Goal: Information Seeking & Learning: Learn about a topic

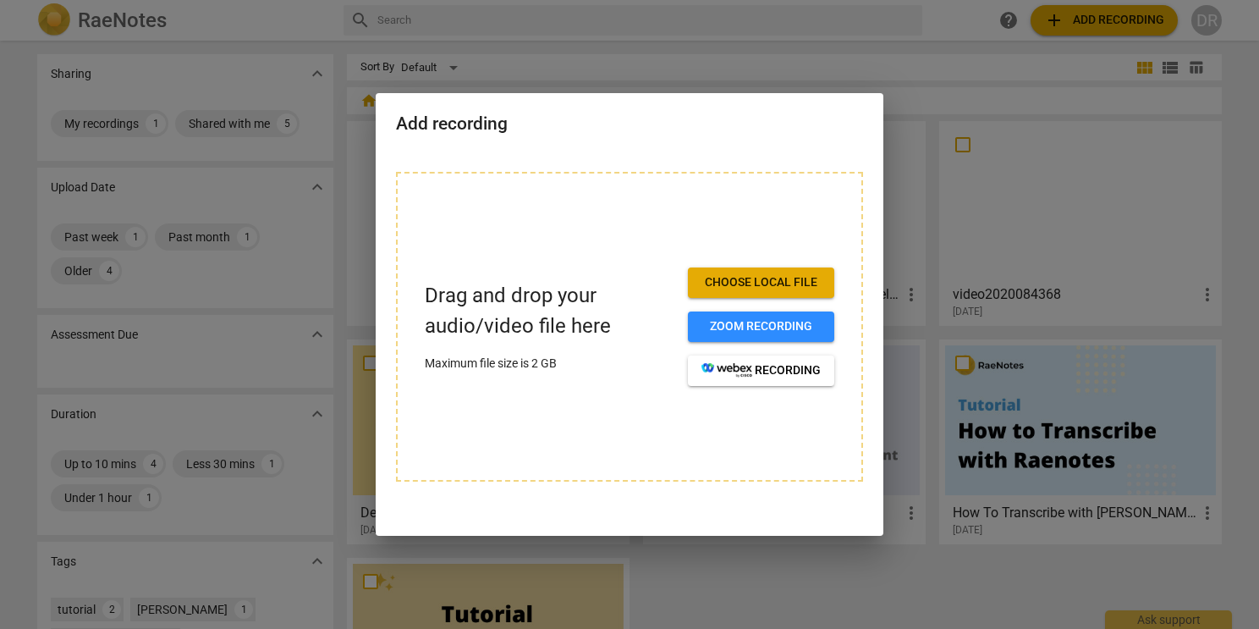
click at [713, 69] on div at bounding box center [629, 314] width 1259 height 629
click at [272, 113] on div at bounding box center [629, 314] width 1259 height 629
click at [276, 125] on div at bounding box center [629, 314] width 1259 height 629
click at [306, 161] on div at bounding box center [629, 314] width 1259 height 629
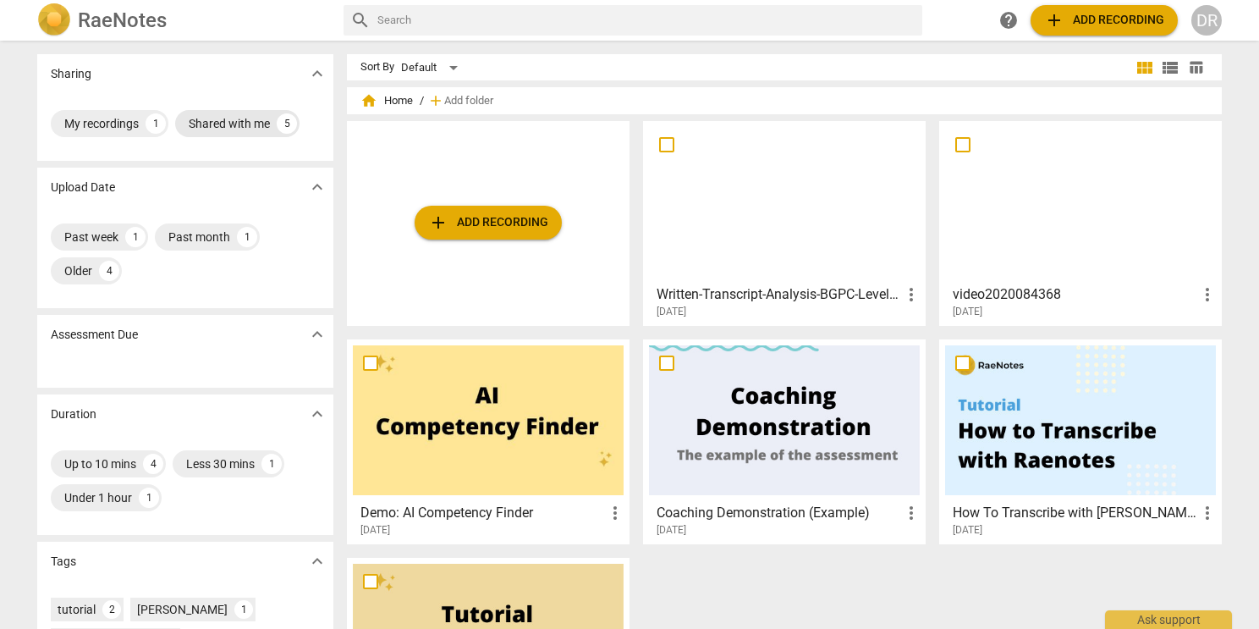
click at [278, 124] on div "5" at bounding box center [287, 123] width 20 height 20
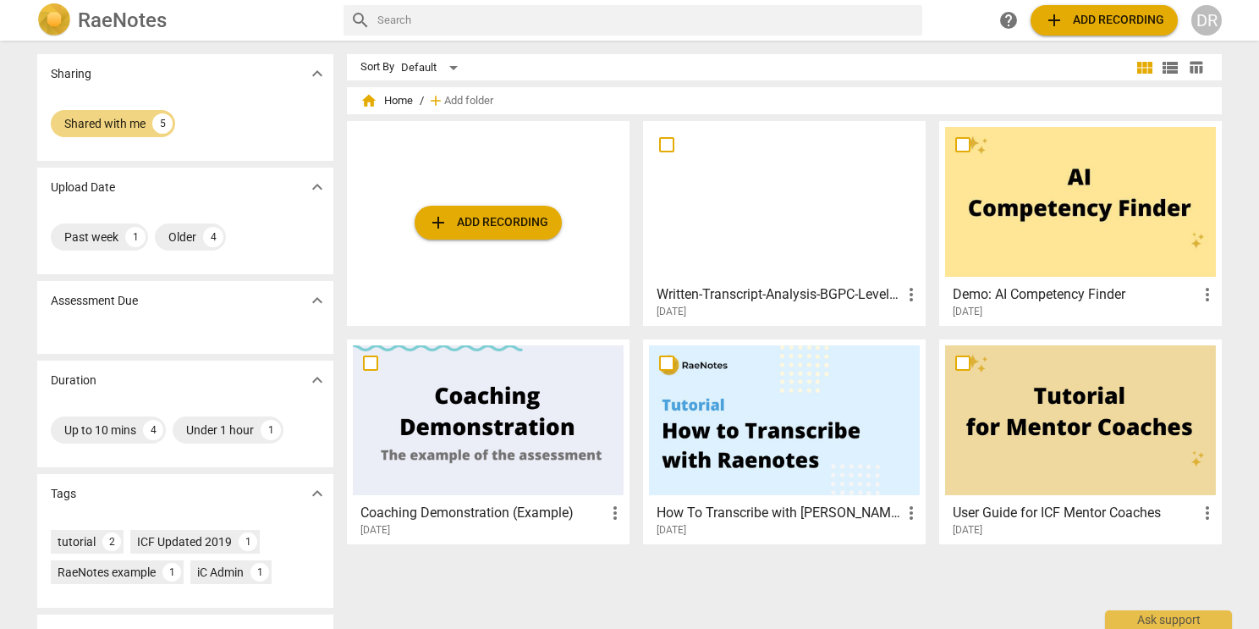
click at [715, 248] on div at bounding box center [784, 202] width 271 height 150
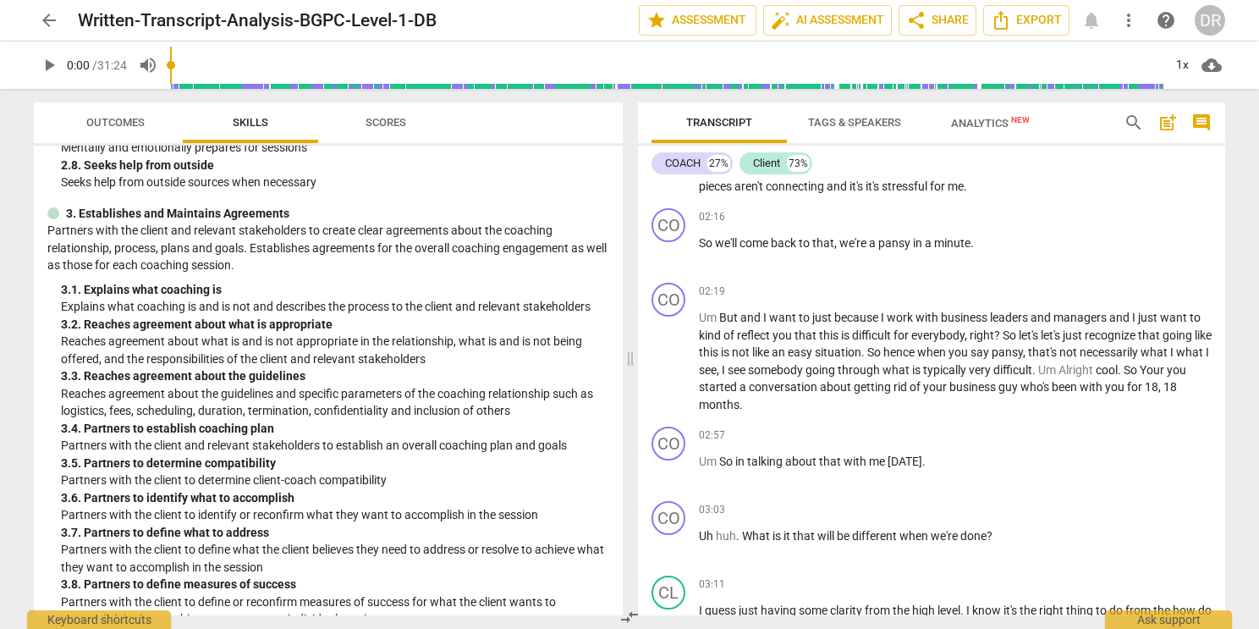
scroll to position [646, 0]
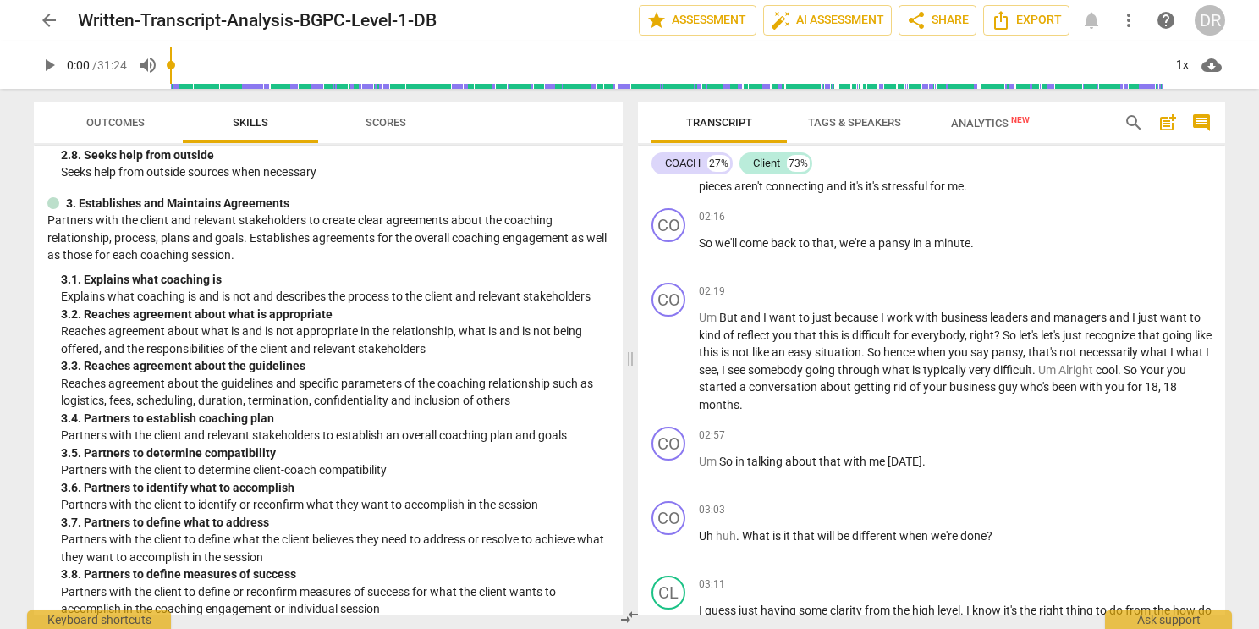
click at [576, 272] on div "3. 1. Explains what coaching is" at bounding box center [335, 280] width 548 height 18
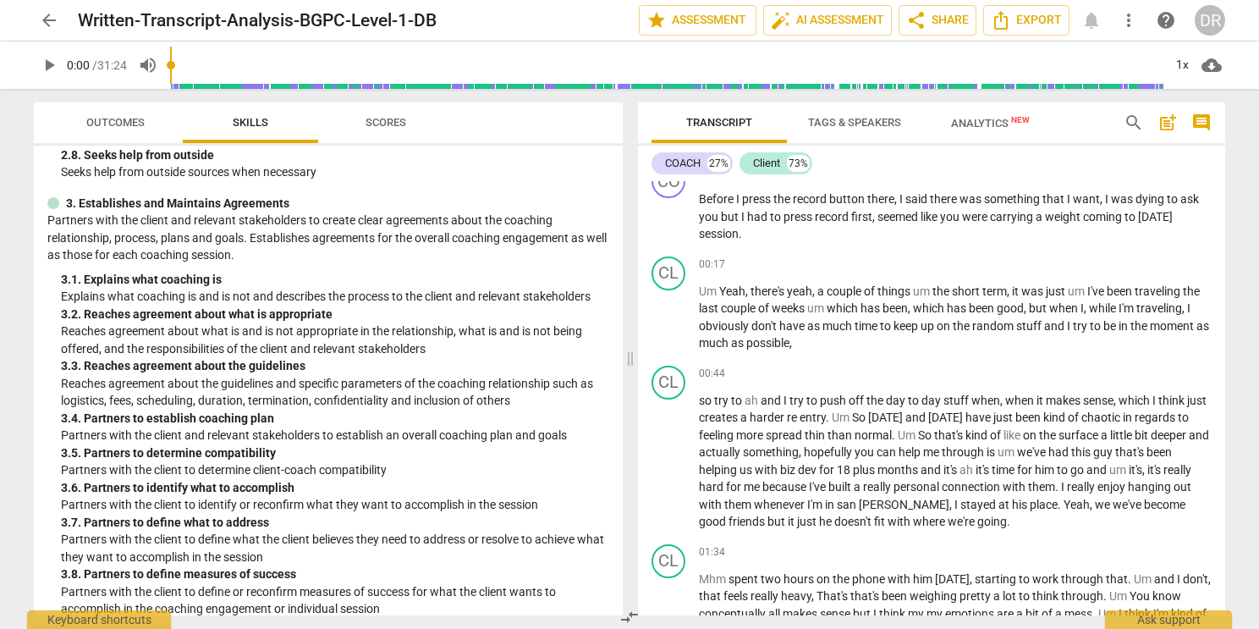
scroll to position [0, 0]
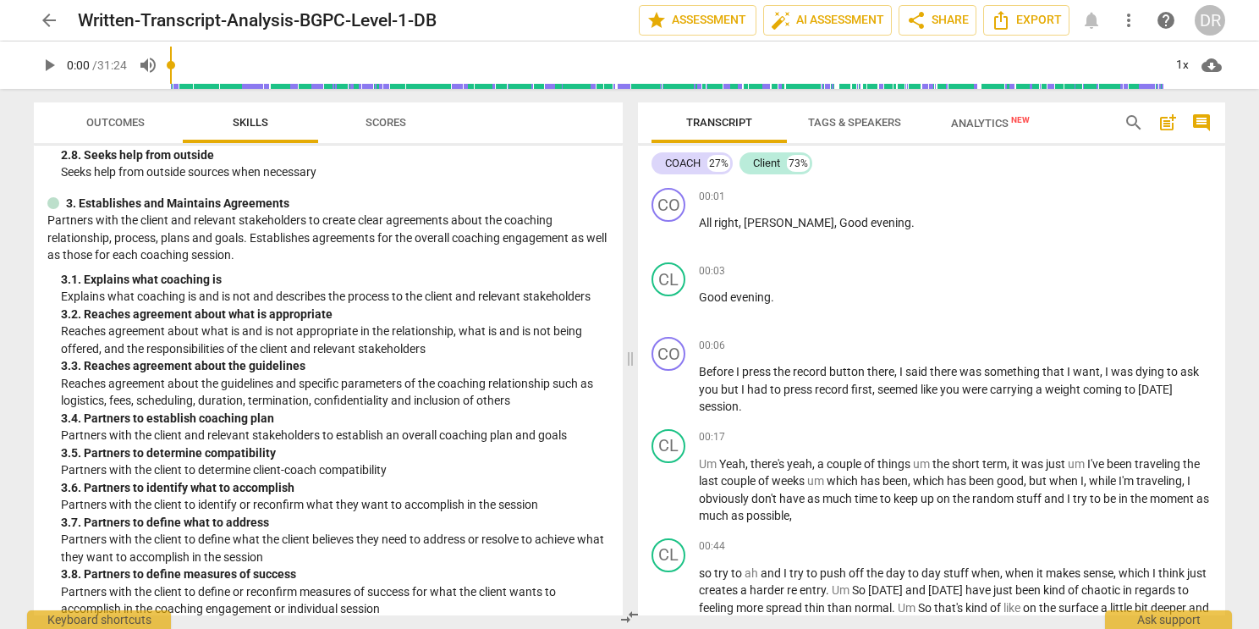
click at [47, 75] on button "play_arrow" at bounding box center [49, 65] width 30 height 30
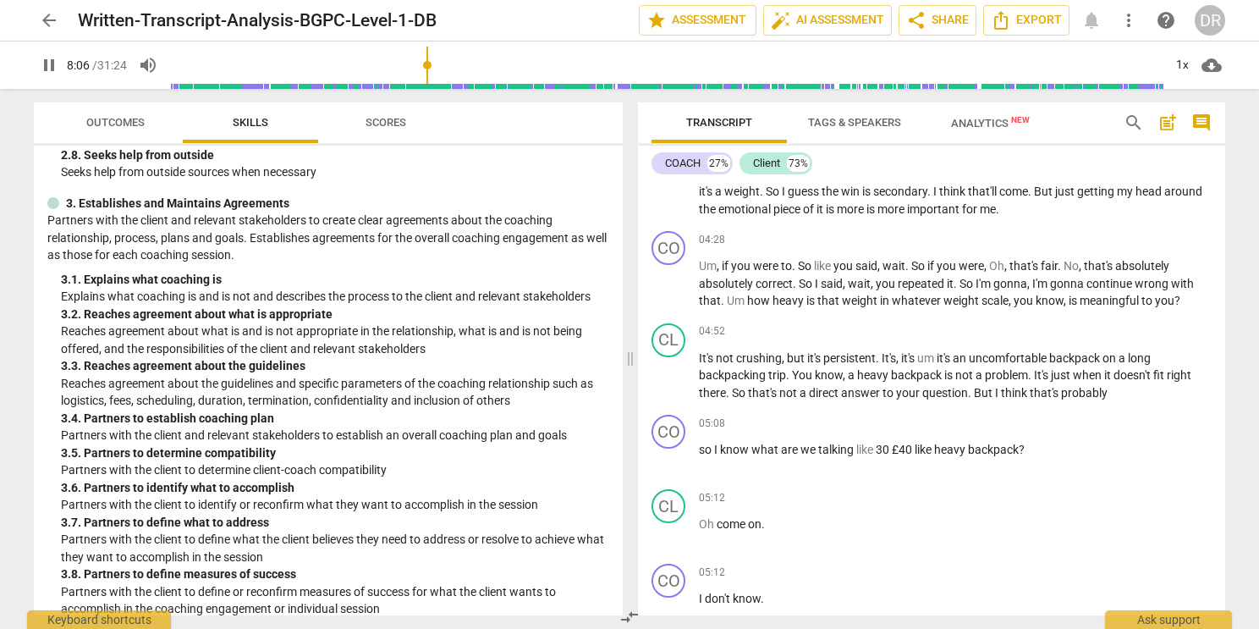
scroll to position [3296, 0]
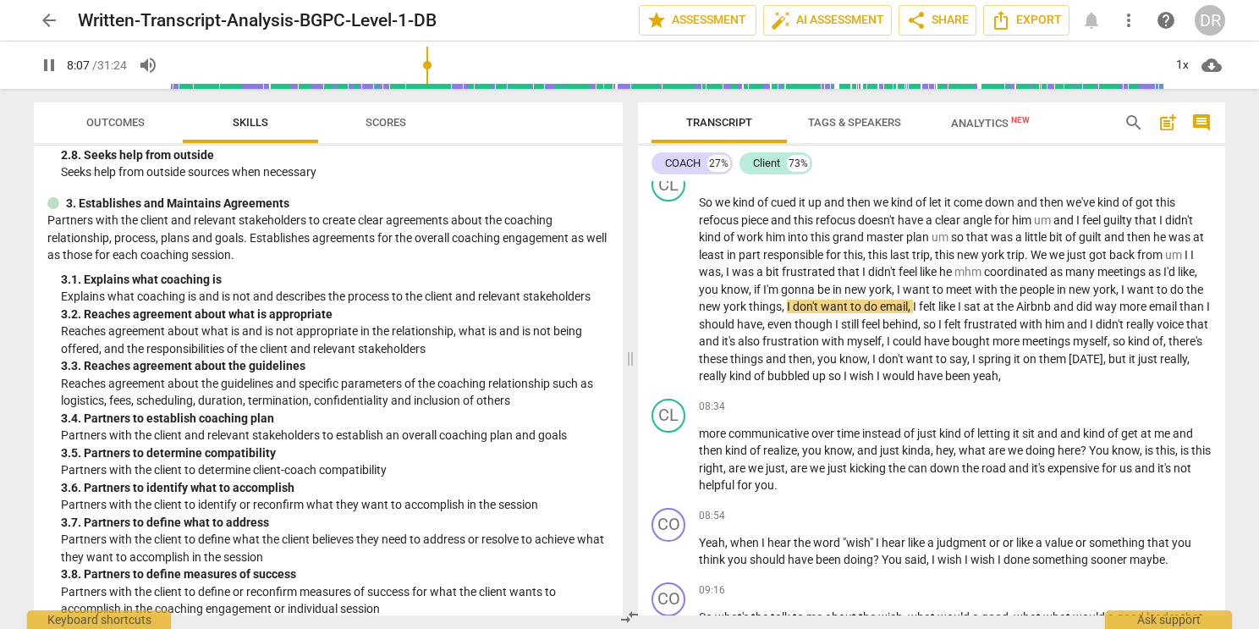
click at [48, 66] on span "pause" at bounding box center [49, 65] width 20 height 20
type input "488"
